Goal: Navigation & Orientation: Find specific page/section

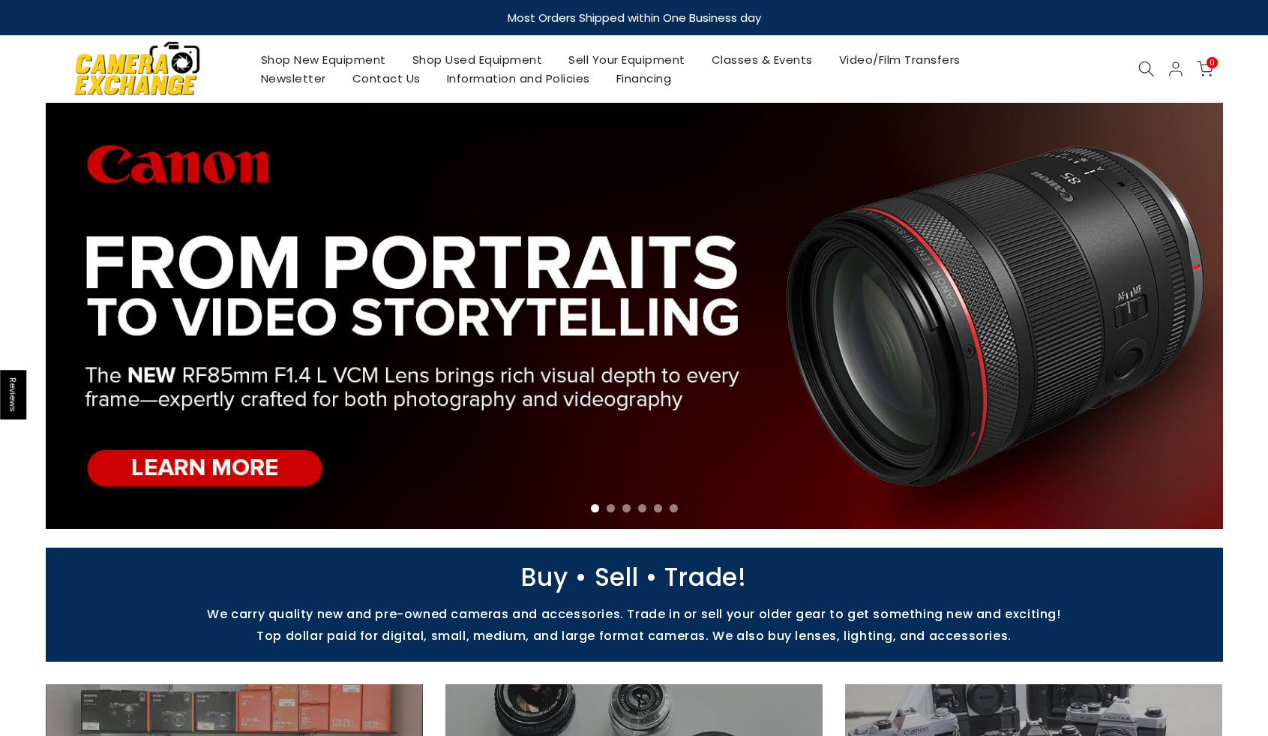
click at [323, 58] on link "Shop New Equipment" at bounding box center [324, 59] width 152 height 19
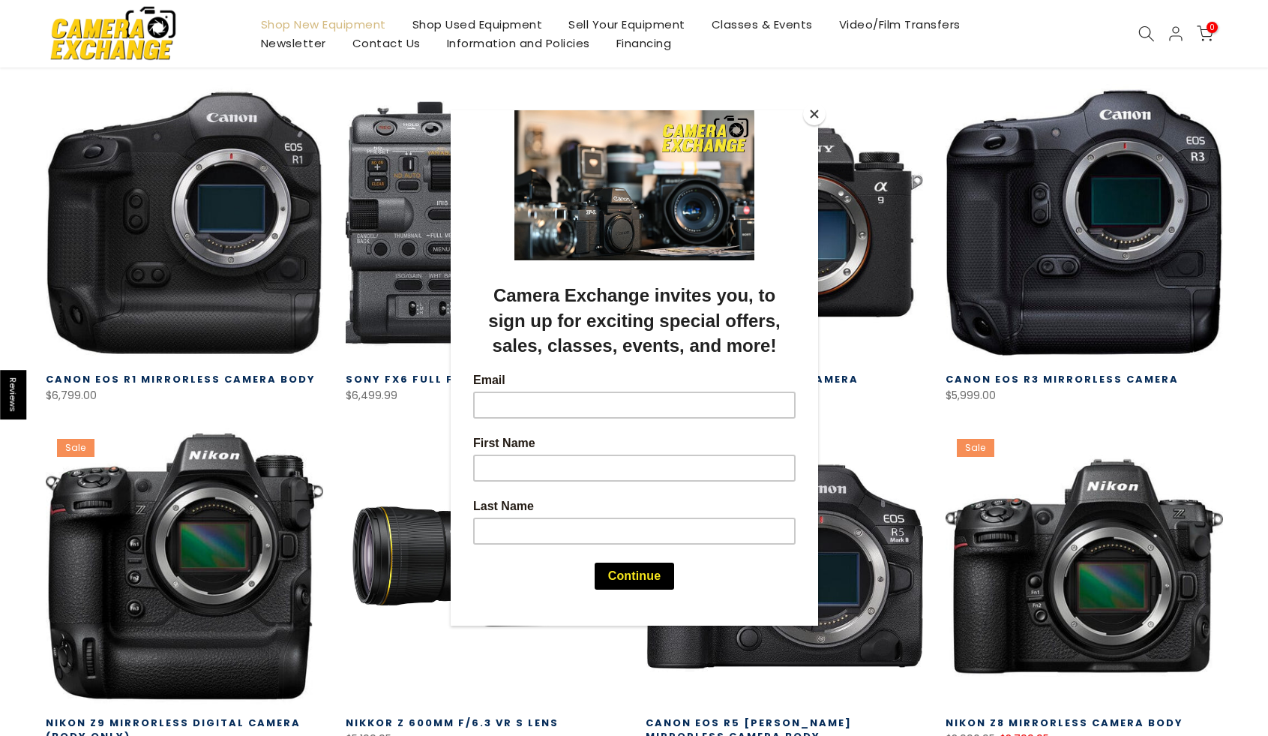
scroll to position [356, 0]
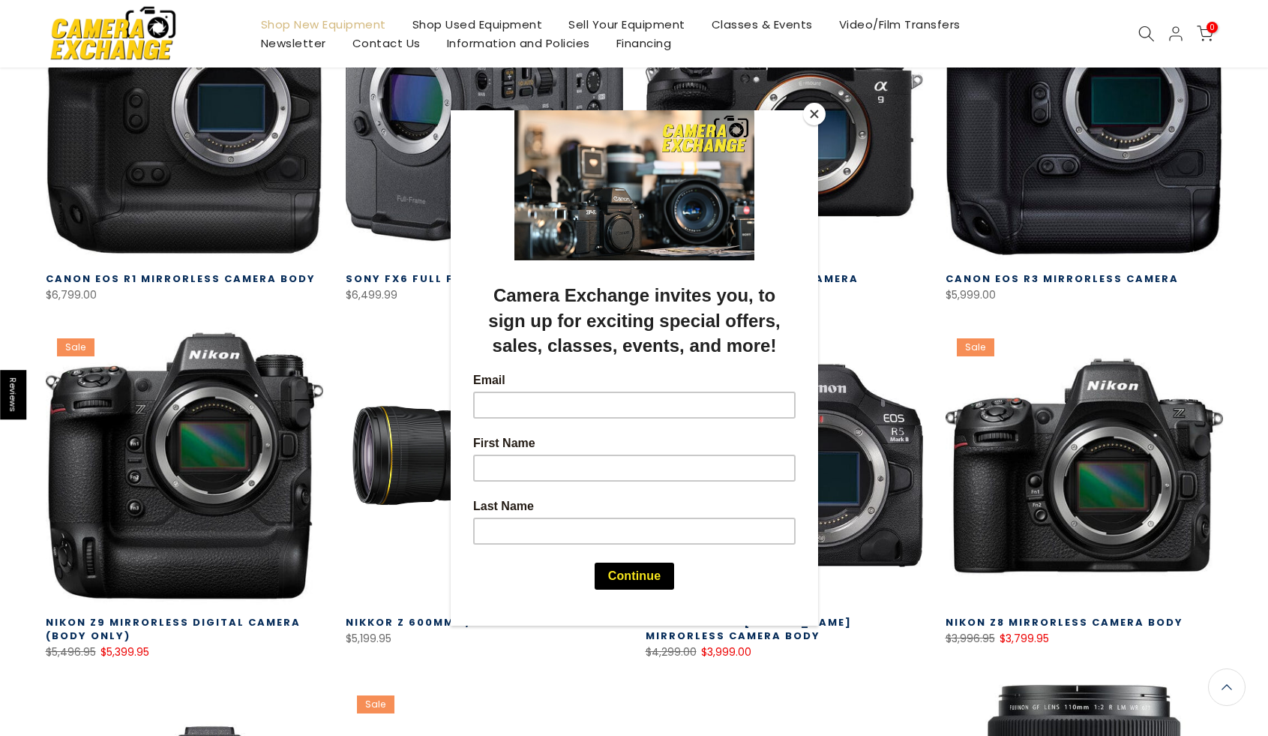
click at [812, 116] on button "Close" at bounding box center [814, 114] width 23 height 23
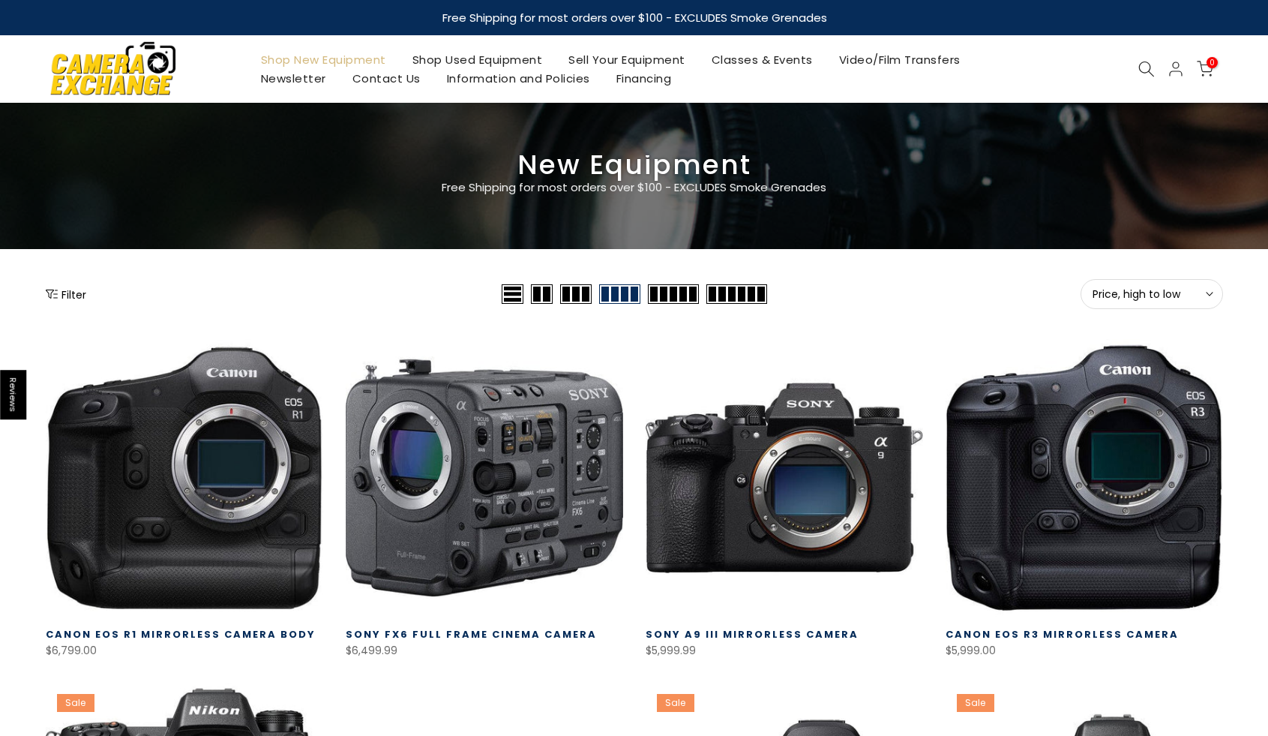
scroll to position [0, 0]
click at [1146, 62] on use at bounding box center [1146, 69] width 15 height 15
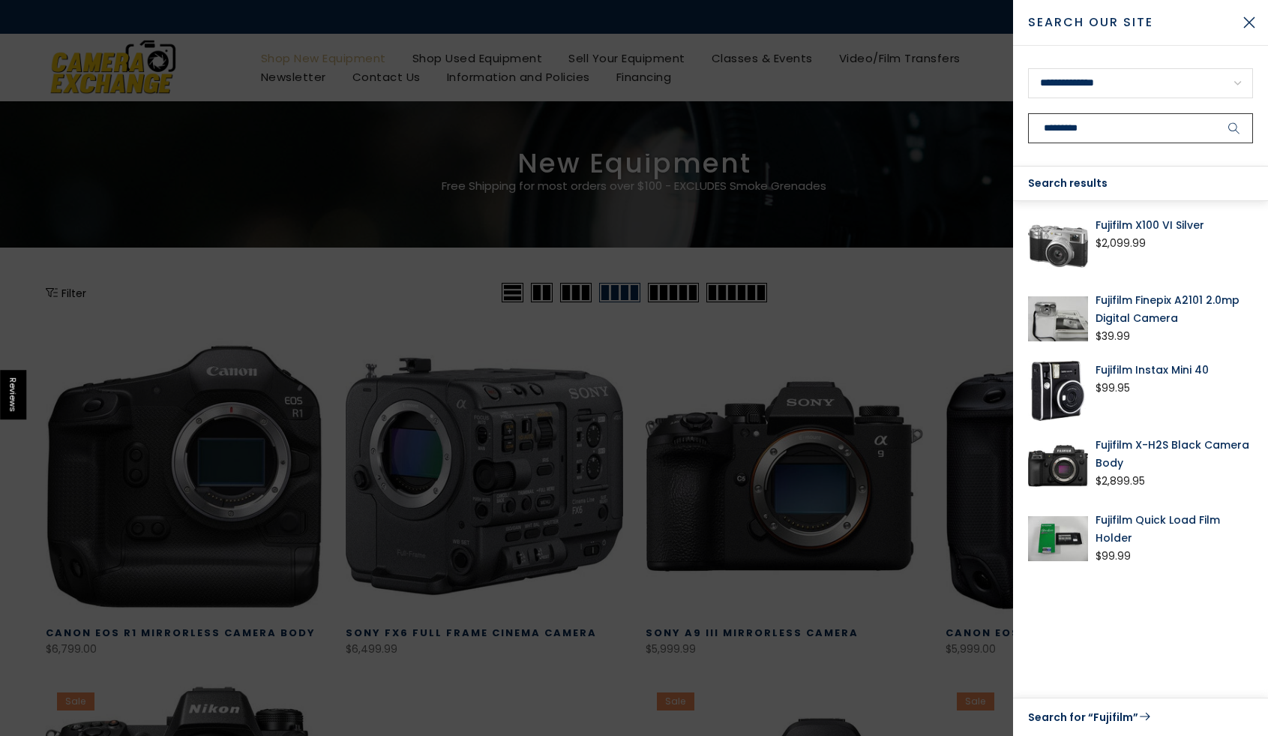
type input "********"
click at [1060, 245] on img at bounding box center [1058, 246] width 60 height 60
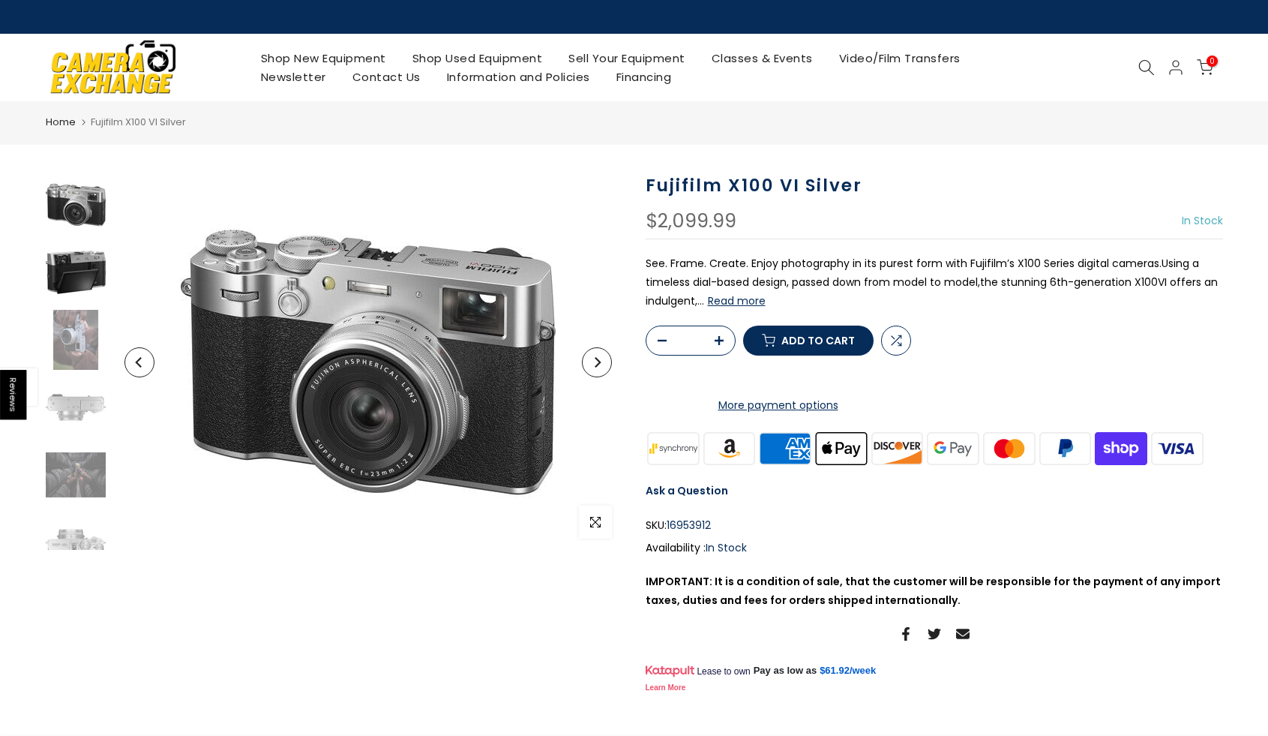
click at [67, 284] on img at bounding box center [76, 272] width 60 height 60
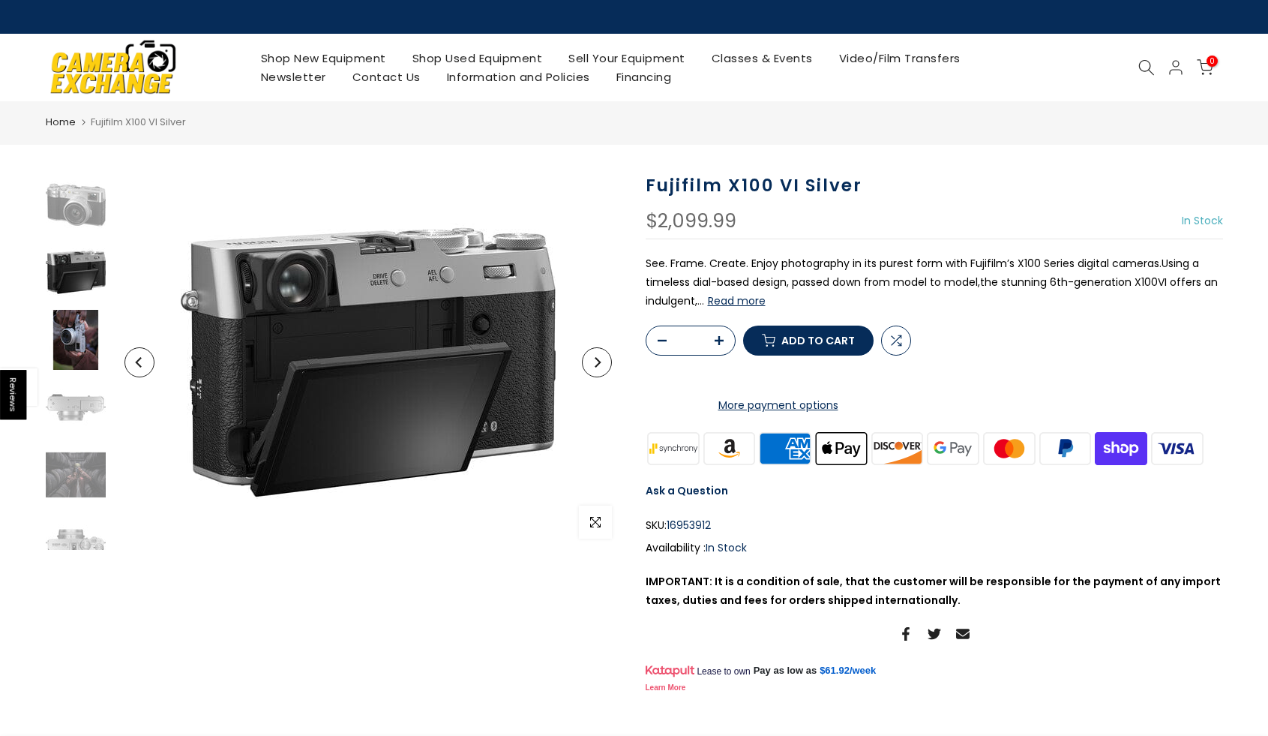
click at [76, 347] on img at bounding box center [76, 340] width 60 height 60
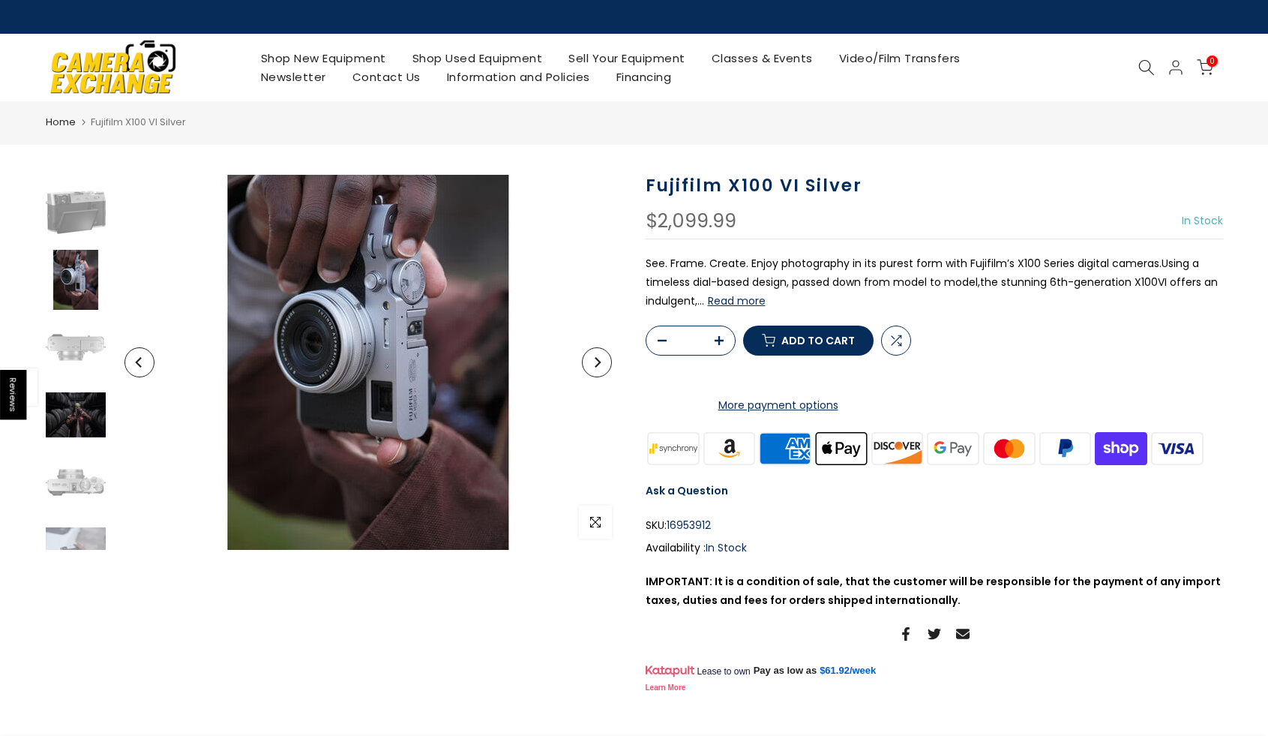
click at [89, 414] on img at bounding box center [76, 415] width 60 height 60
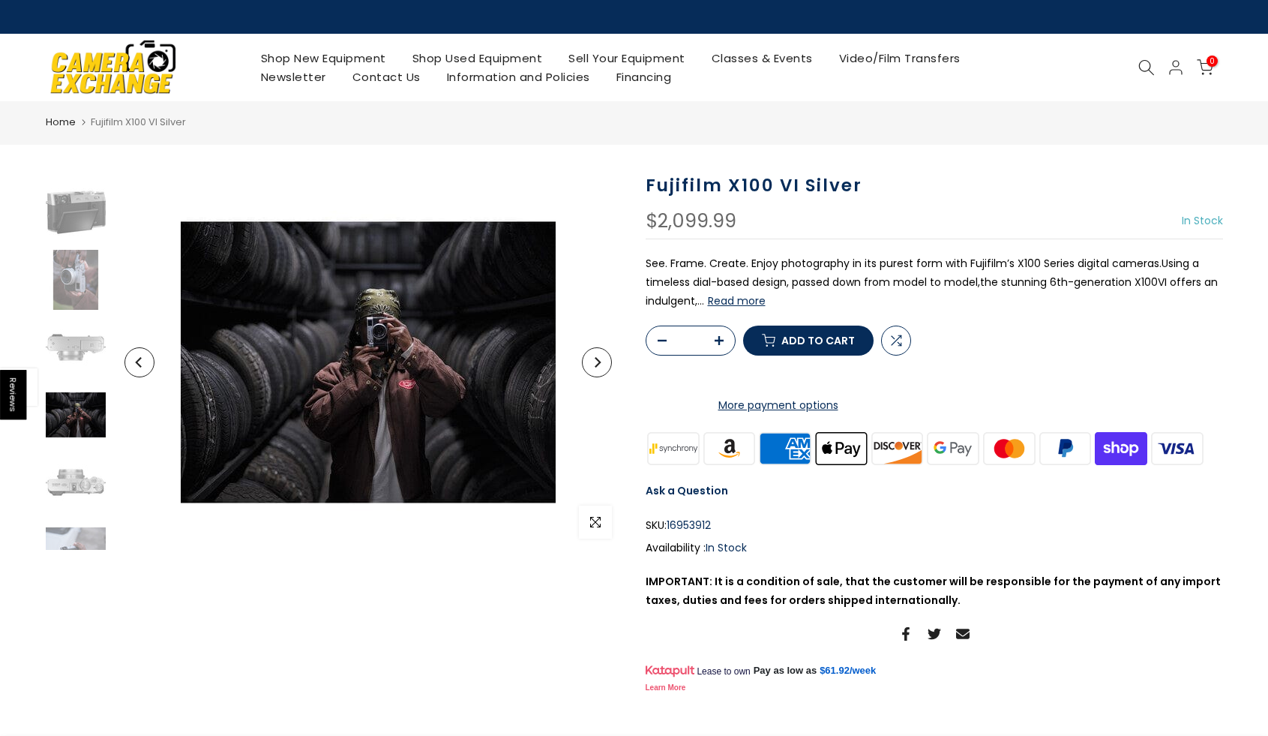
scroll to position [195, 0]
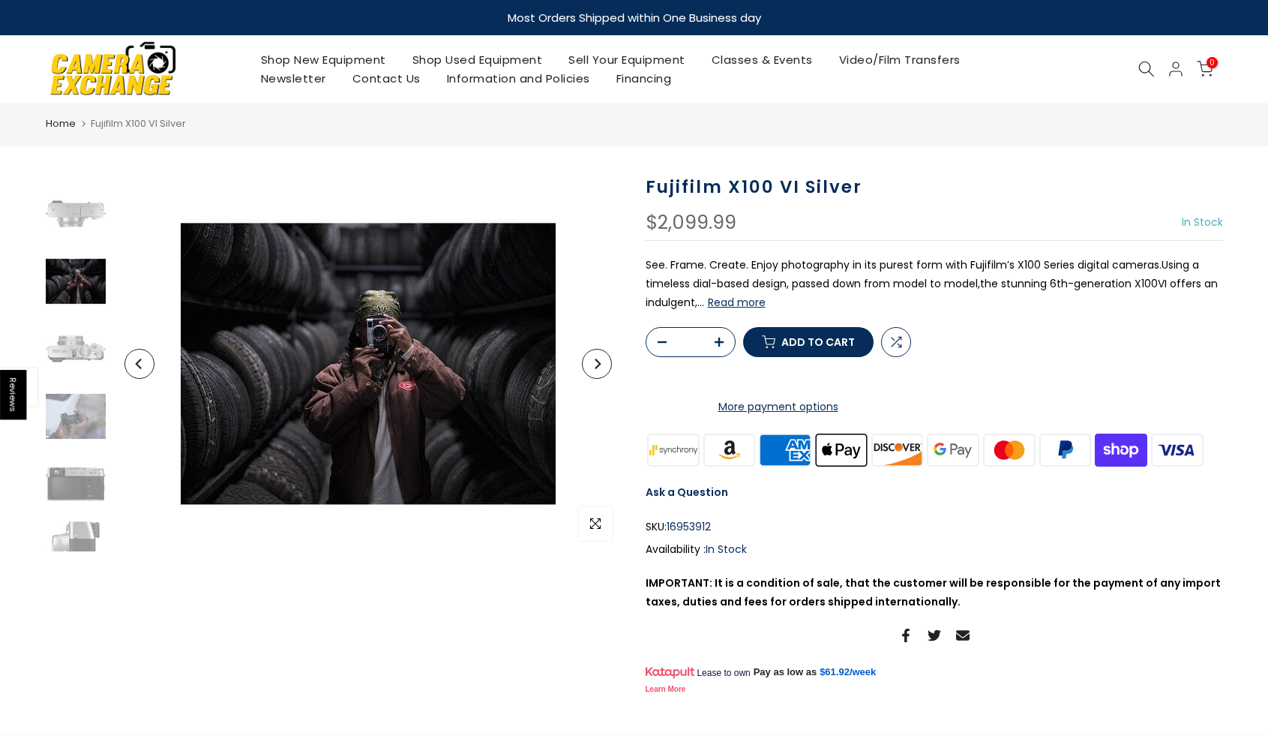
click at [130, 80] on img at bounding box center [114, 68] width 128 height 65
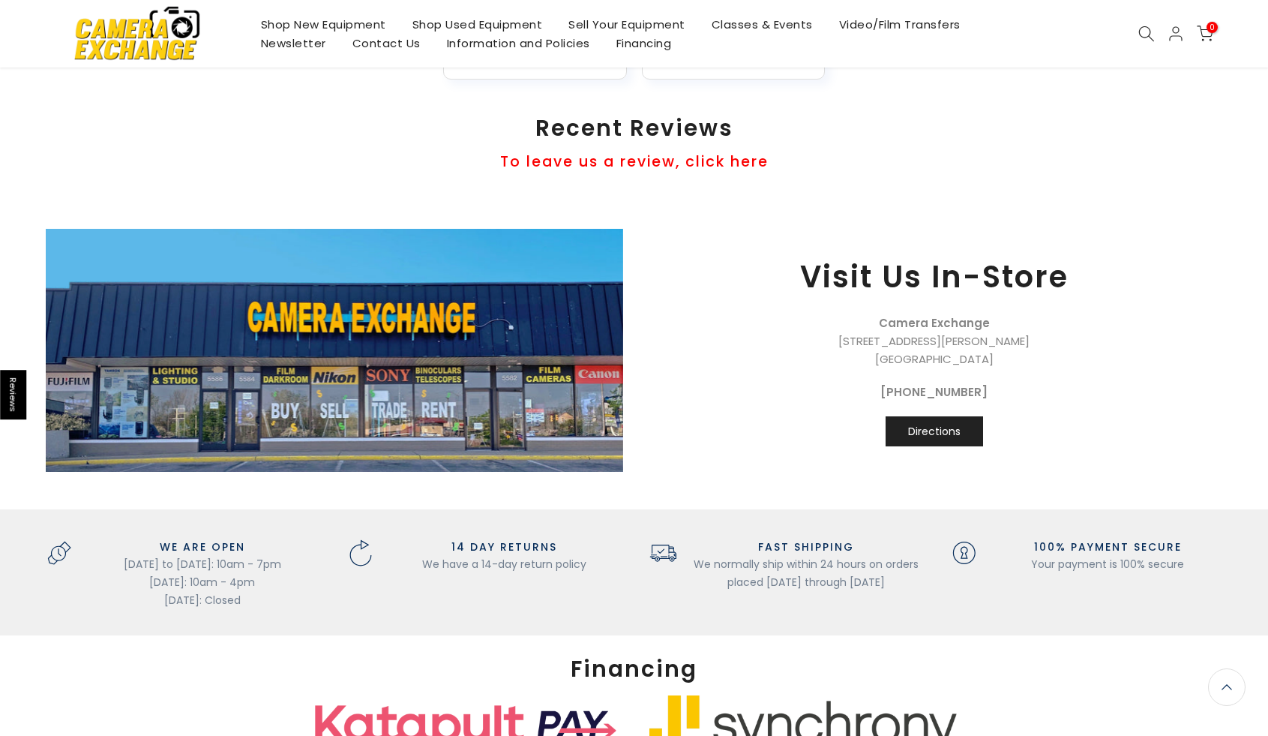
scroll to position [1517, 0]
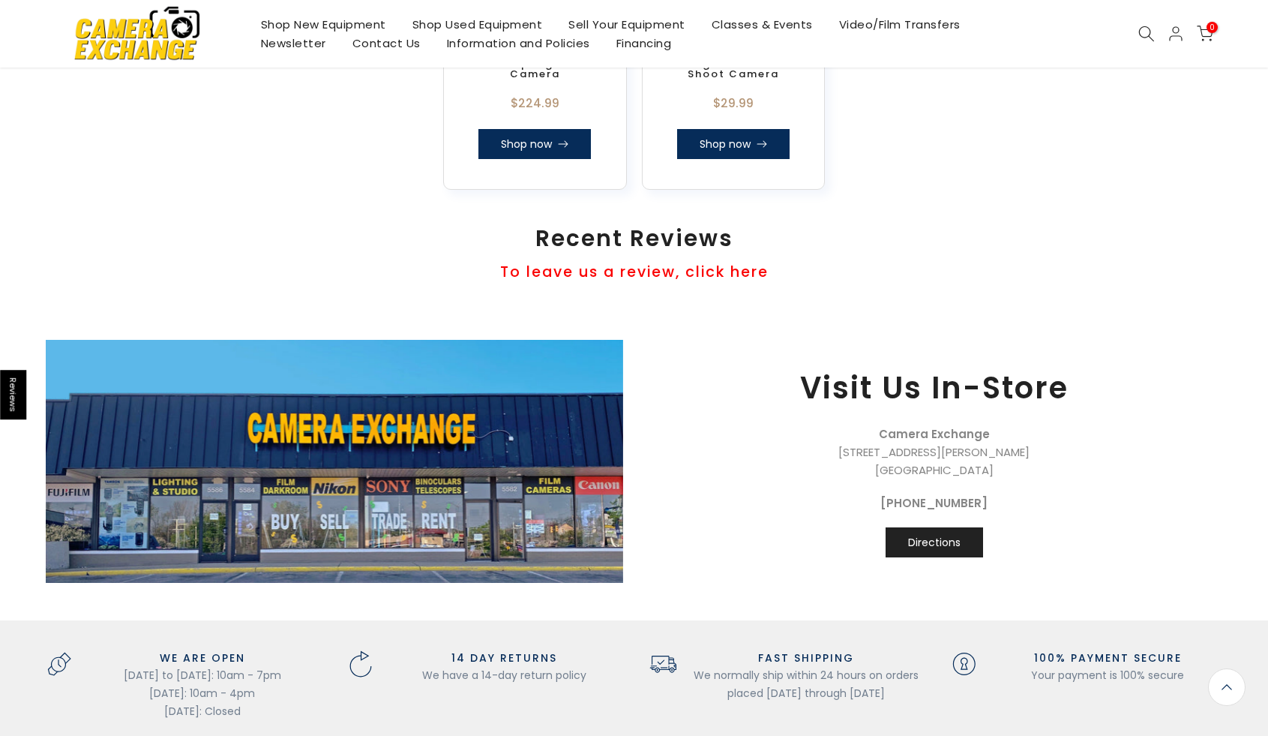
click at [947, 545] on link "Directions" at bounding box center [935, 542] width 98 height 30
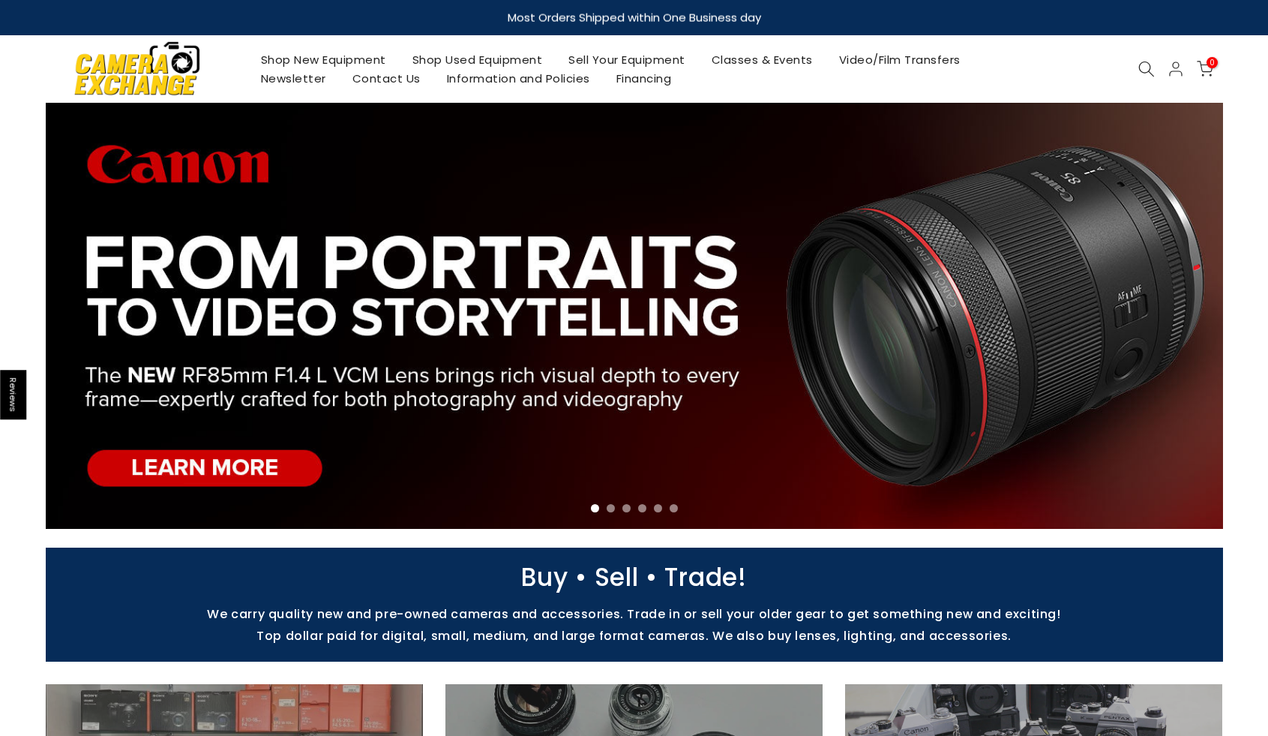
click at [1141, 67] on icon at bounding box center [1147, 69] width 17 height 17
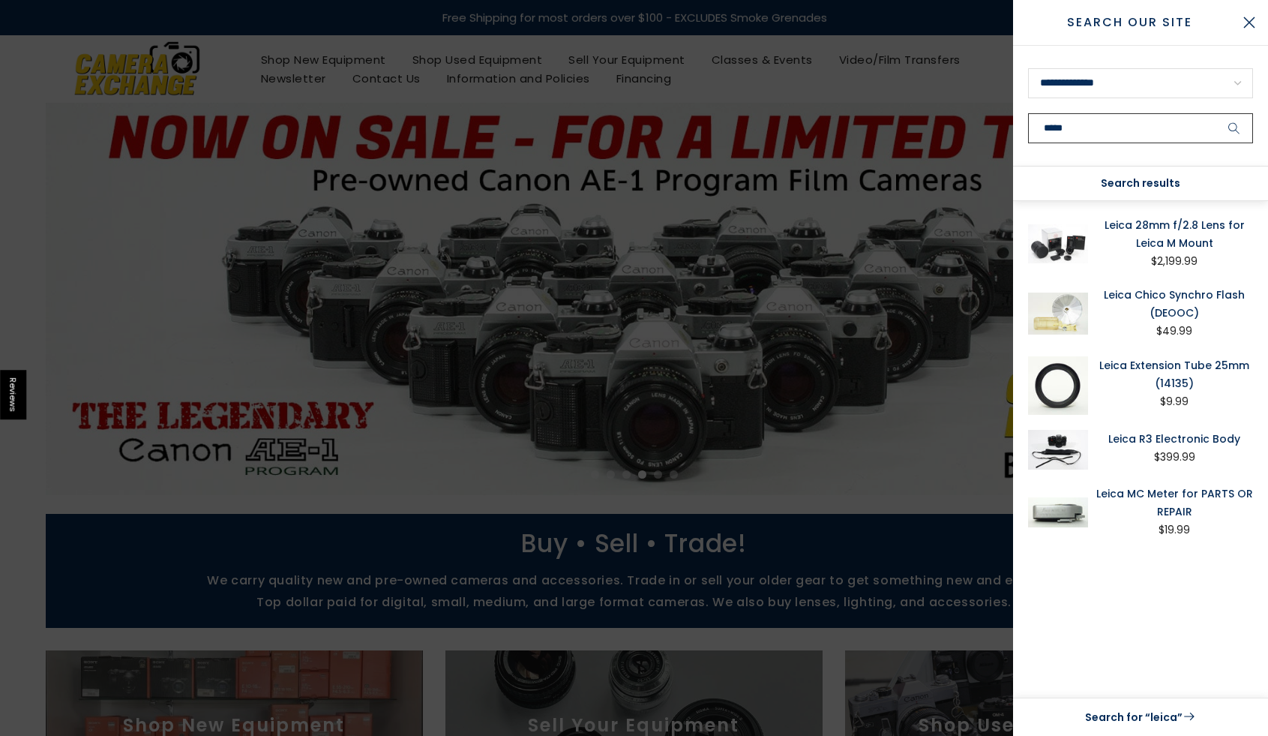
type input "*****"
